Goal: Information Seeking & Learning: Learn about a topic

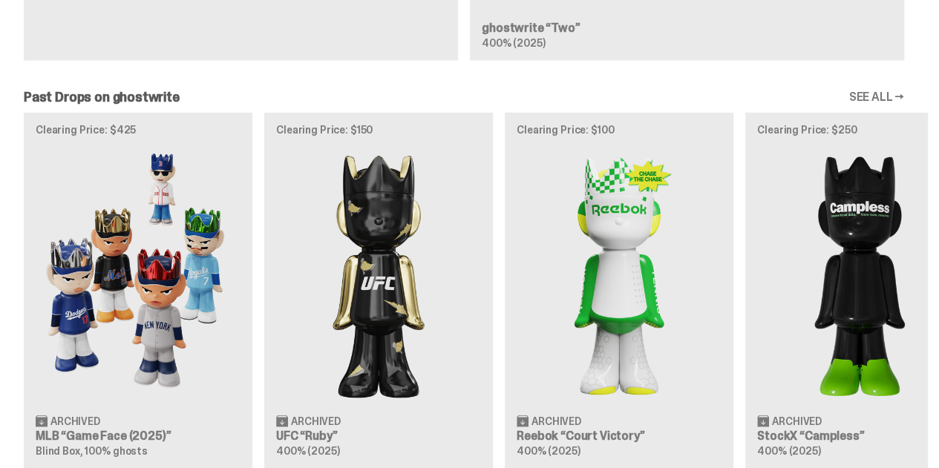
scroll to position [0, 1]
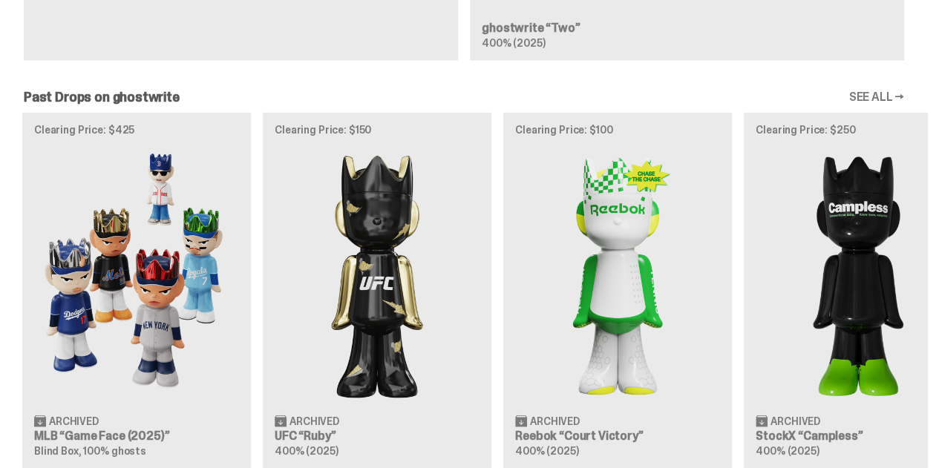
click at [18, 213] on div "Clearing Price: $425 Archived MLB “Game Face (2025)” Blind Box, 100% ghosts Cle…" at bounding box center [464, 297] width 928 height 368
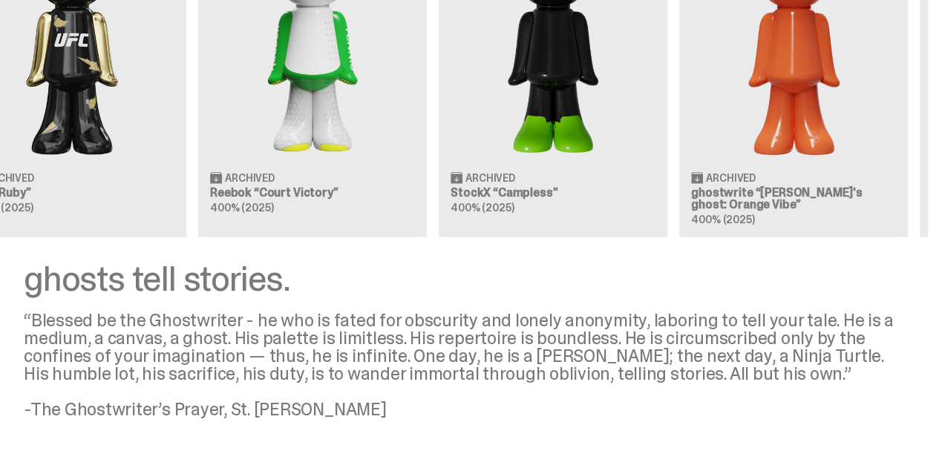
scroll to position [0, 563]
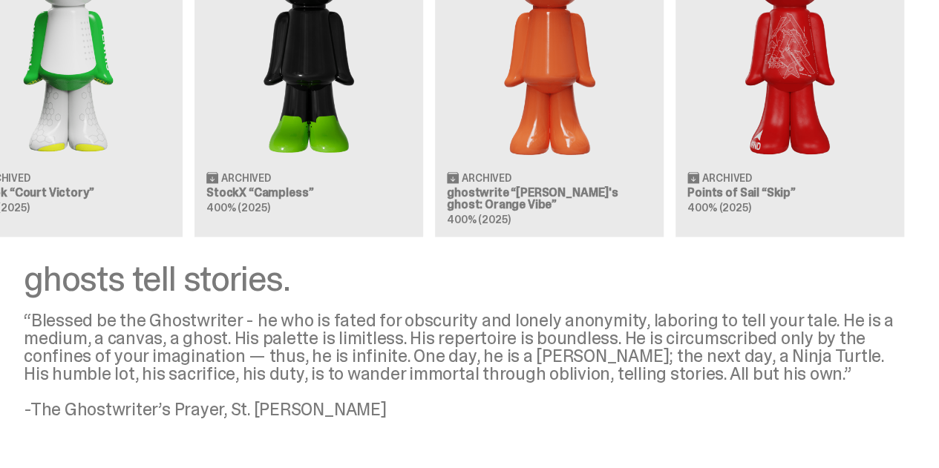
click at [81, 140] on div "Clearing Price: $425 Archived MLB “Game Face (2025)” Blind Box, 100% ghosts Cle…" at bounding box center [464, 53] width 928 height 368
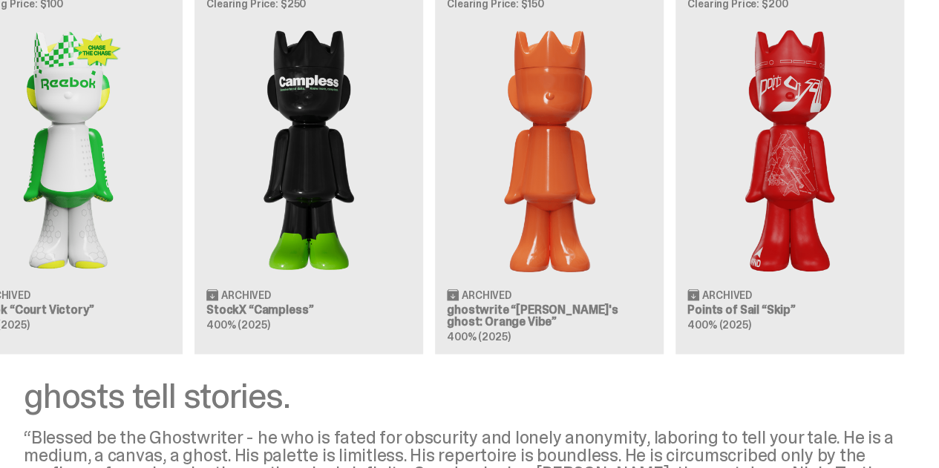
scroll to position [1653, 0]
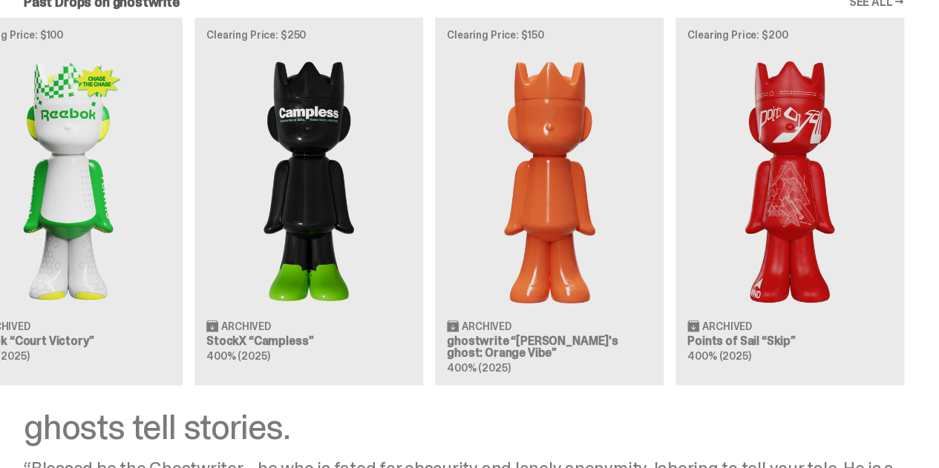
click at [255, 160] on div "Clearing Price: $425 Archived MLB “Game Face (2025)” Blind Box, 100% ghosts Cle…" at bounding box center [464, 202] width 928 height 368
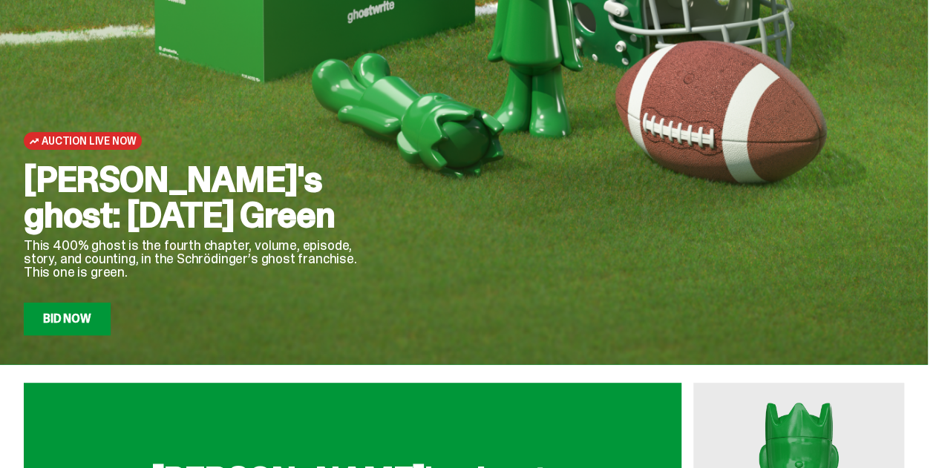
scroll to position [0, 0]
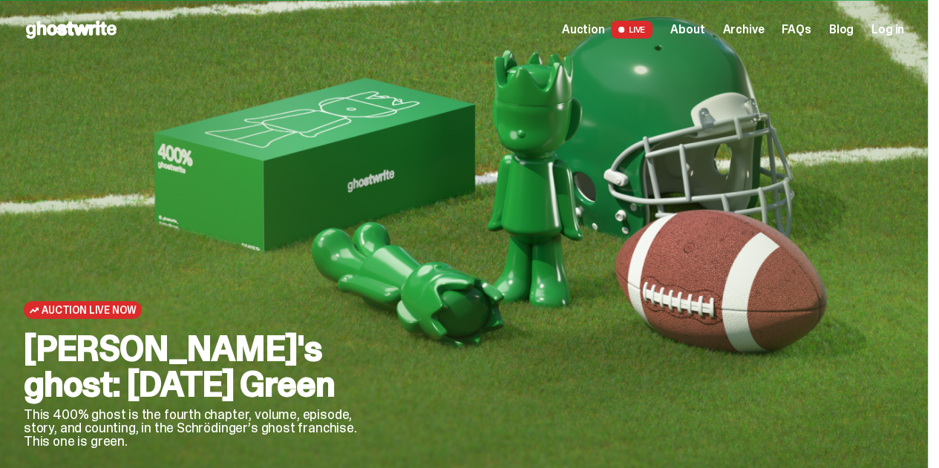
click at [633, 28] on span "LIVE" at bounding box center [632, 30] width 42 height 18
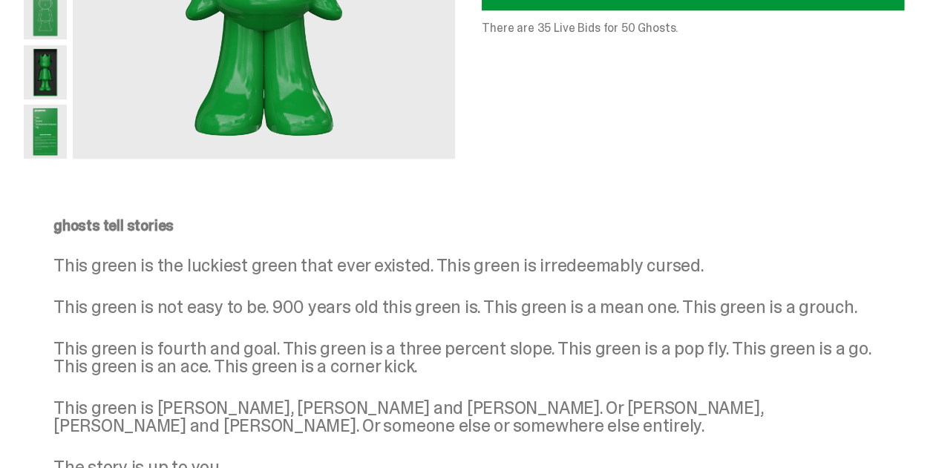
scroll to position [74, 0]
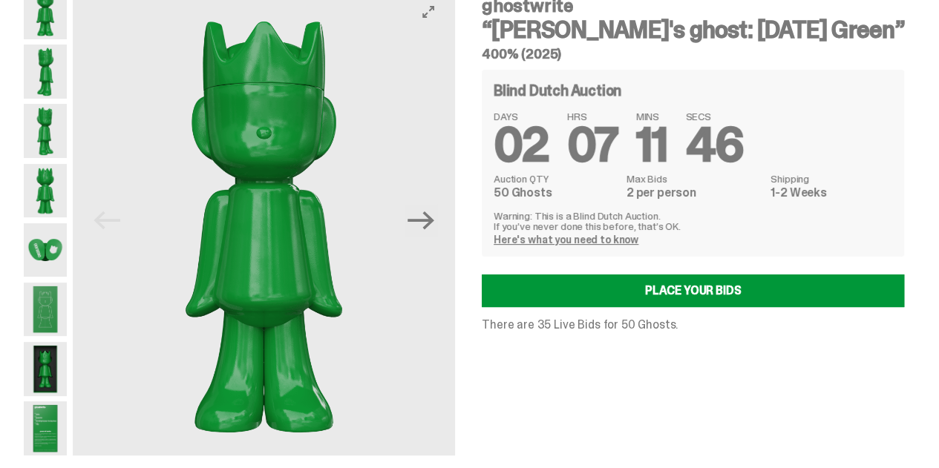
click at [437, 222] on button "Next" at bounding box center [420, 220] width 33 height 33
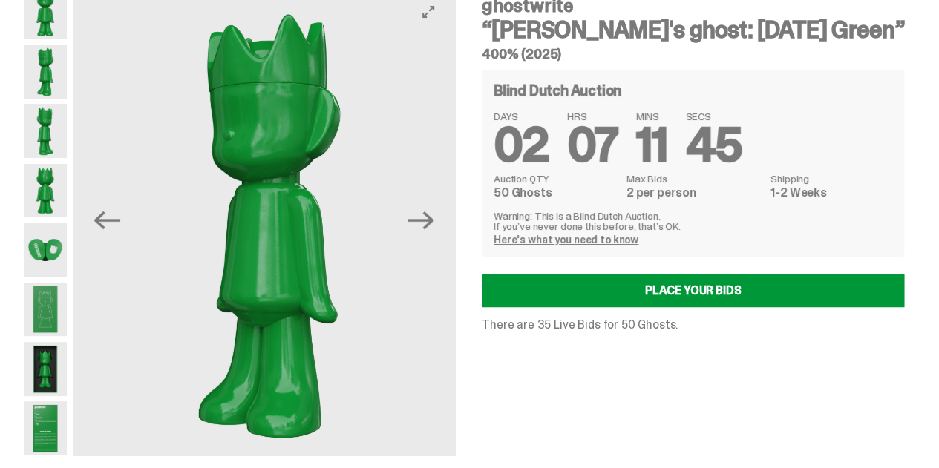
click at [437, 222] on button "Next" at bounding box center [420, 220] width 33 height 33
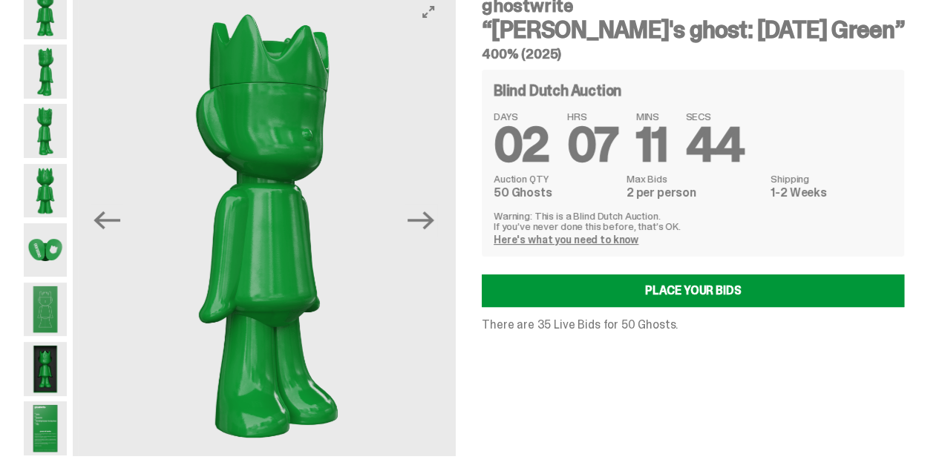
click at [437, 222] on button "Next" at bounding box center [420, 220] width 33 height 33
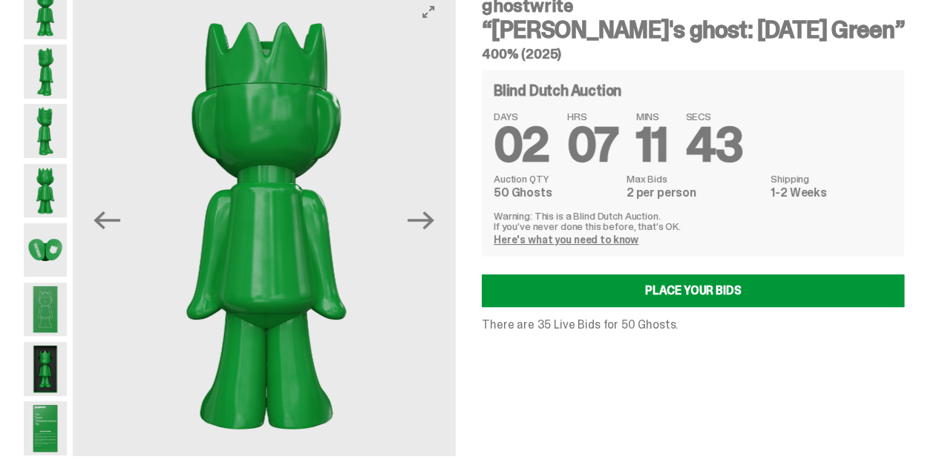
click at [437, 222] on button "Next" at bounding box center [420, 220] width 33 height 33
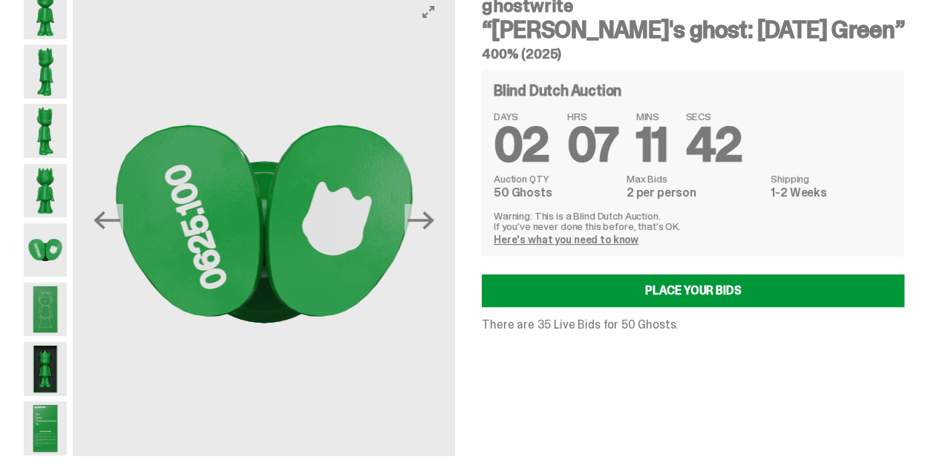
click at [437, 222] on button "Next" at bounding box center [420, 220] width 33 height 33
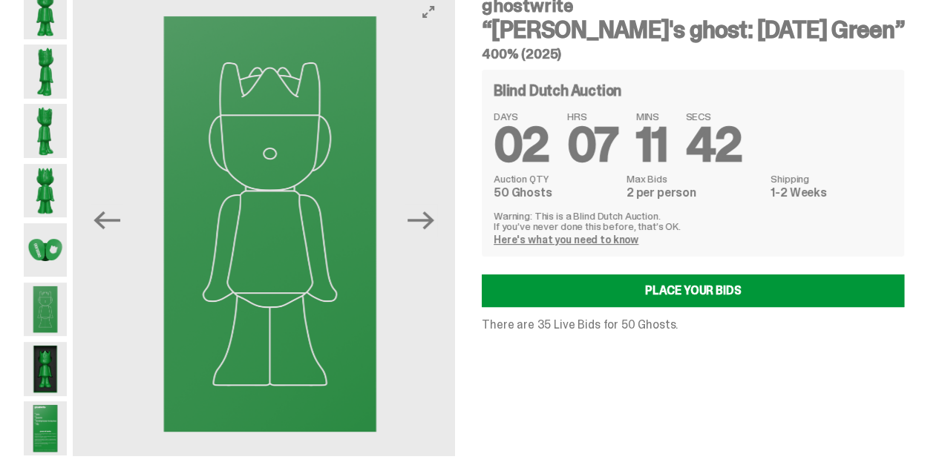
click at [437, 222] on button "Next" at bounding box center [420, 220] width 33 height 33
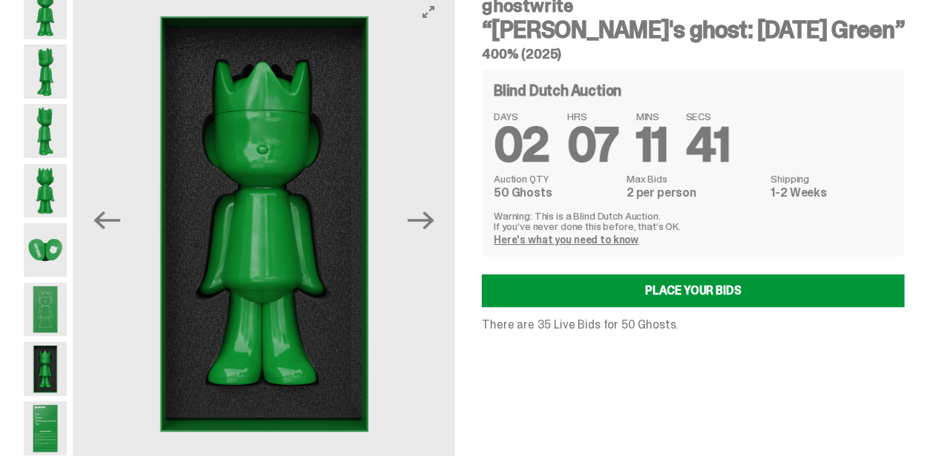
click at [437, 222] on button "Next" at bounding box center [420, 220] width 33 height 33
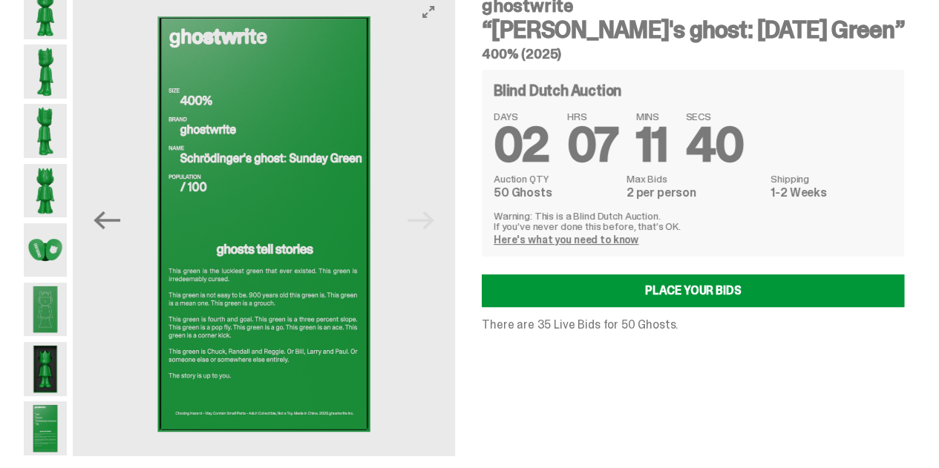
click at [441, 222] on img at bounding box center [264, 224] width 382 height 478
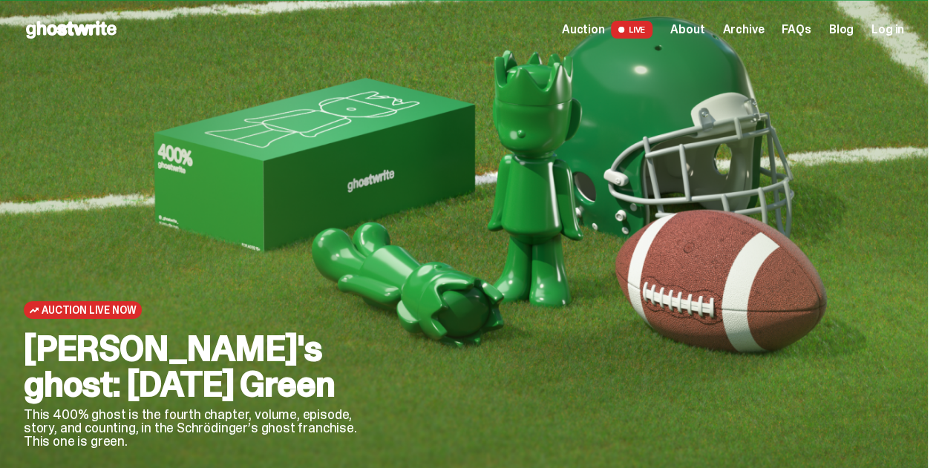
click at [698, 38] on div "Auction LIVE About Archive FAQs Blog Log in" at bounding box center [733, 30] width 342 height 18
click at [704, 30] on span "About" at bounding box center [687, 30] width 34 height 12
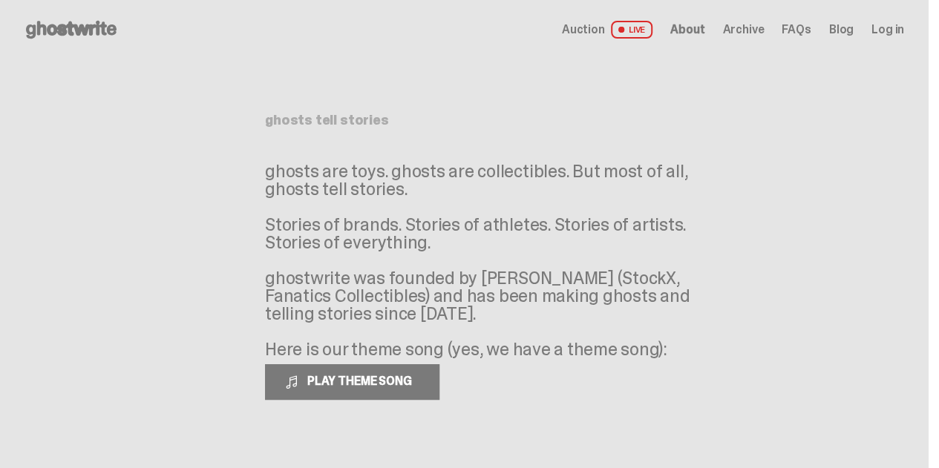
click at [486, 256] on p "ghosts are toys. ghosts are collectibles. But most of all, ghosts tell stories.…" at bounding box center [487, 261] width 445 height 196
click at [735, 31] on span "Archive" at bounding box center [743, 30] width 42 height 12
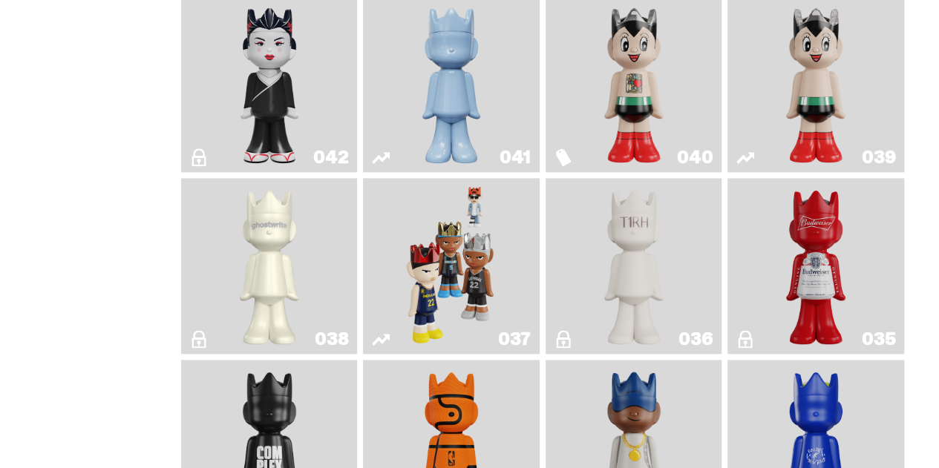
scroll to position [816, 0]
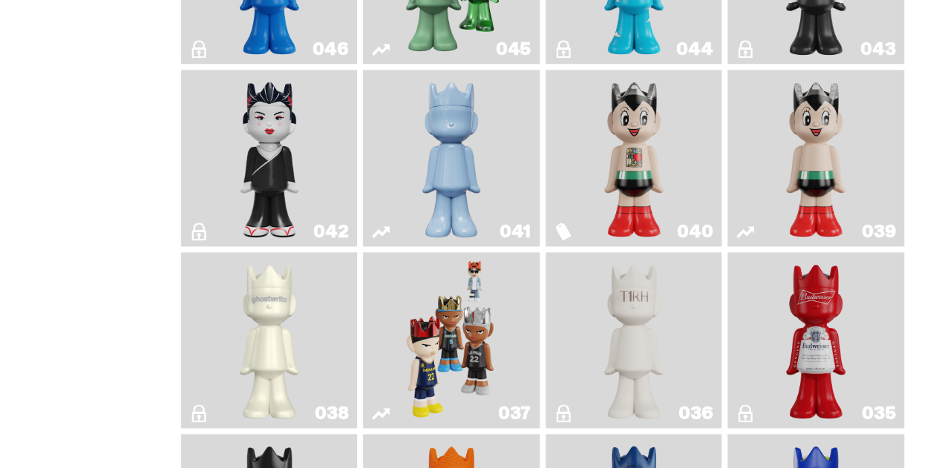
click at [620, 133] on img "Astro Boy (Heart)" at bounding box center [633, 158] width 71 height 165
